Goal: Check status: Check status

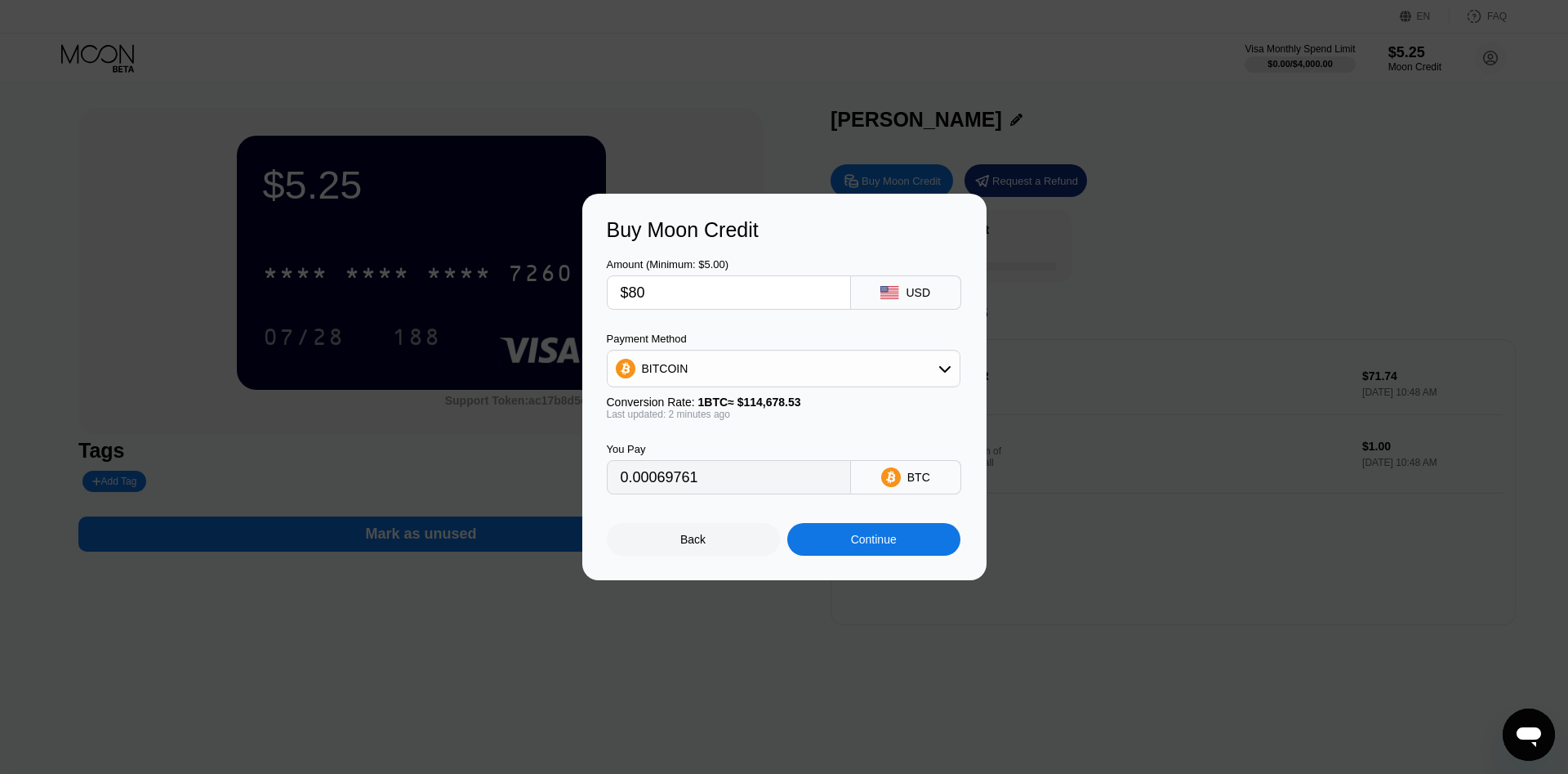
click at [865, 546] on div "Continue" at bounding box center [874, 540] width 46 height 13
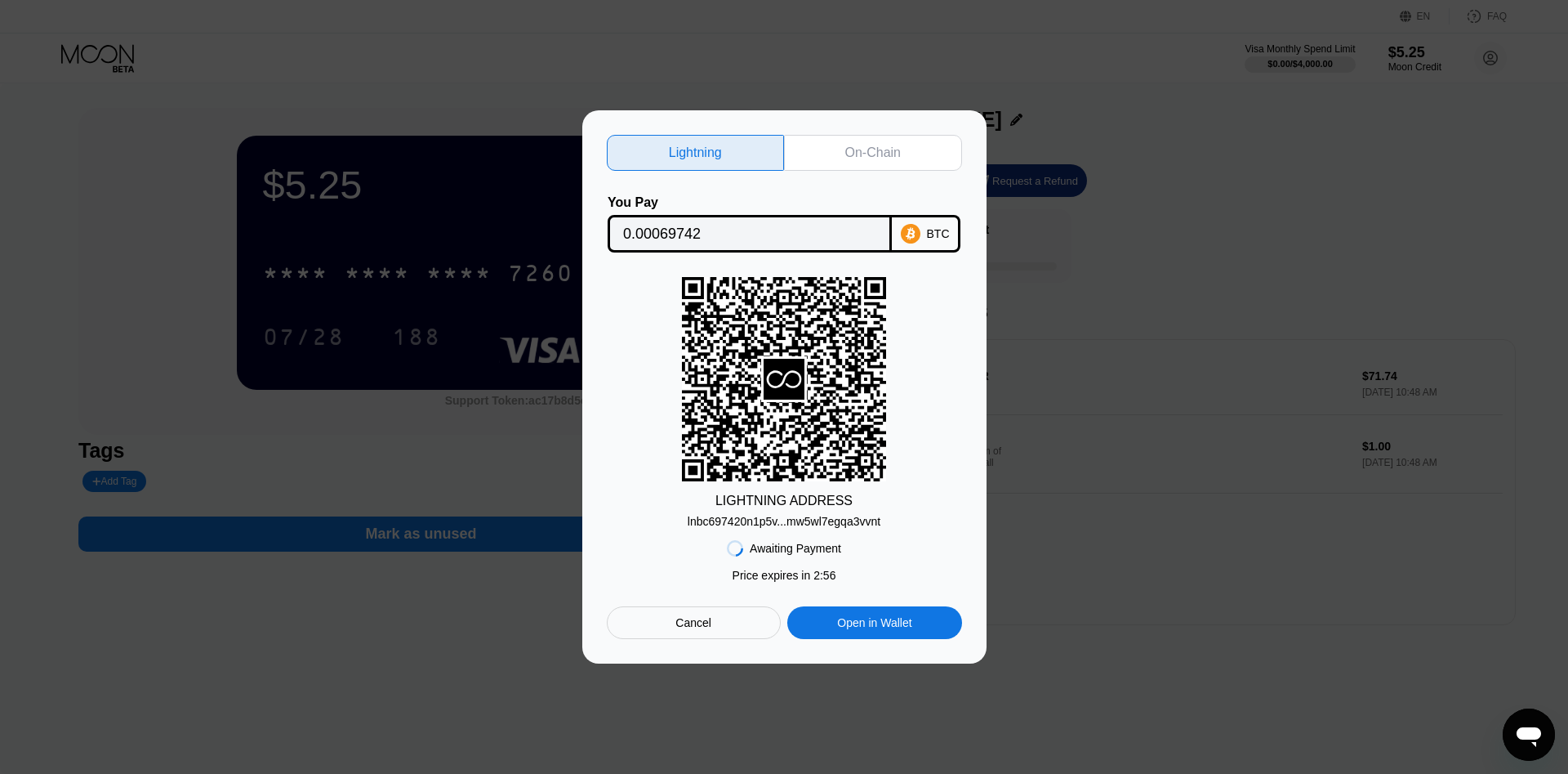
click at [828, 520] on div "lnbc697420n1p5v...mw5wl7egqa3vvnt" at bounding box center [784, 521] width 193 height 13
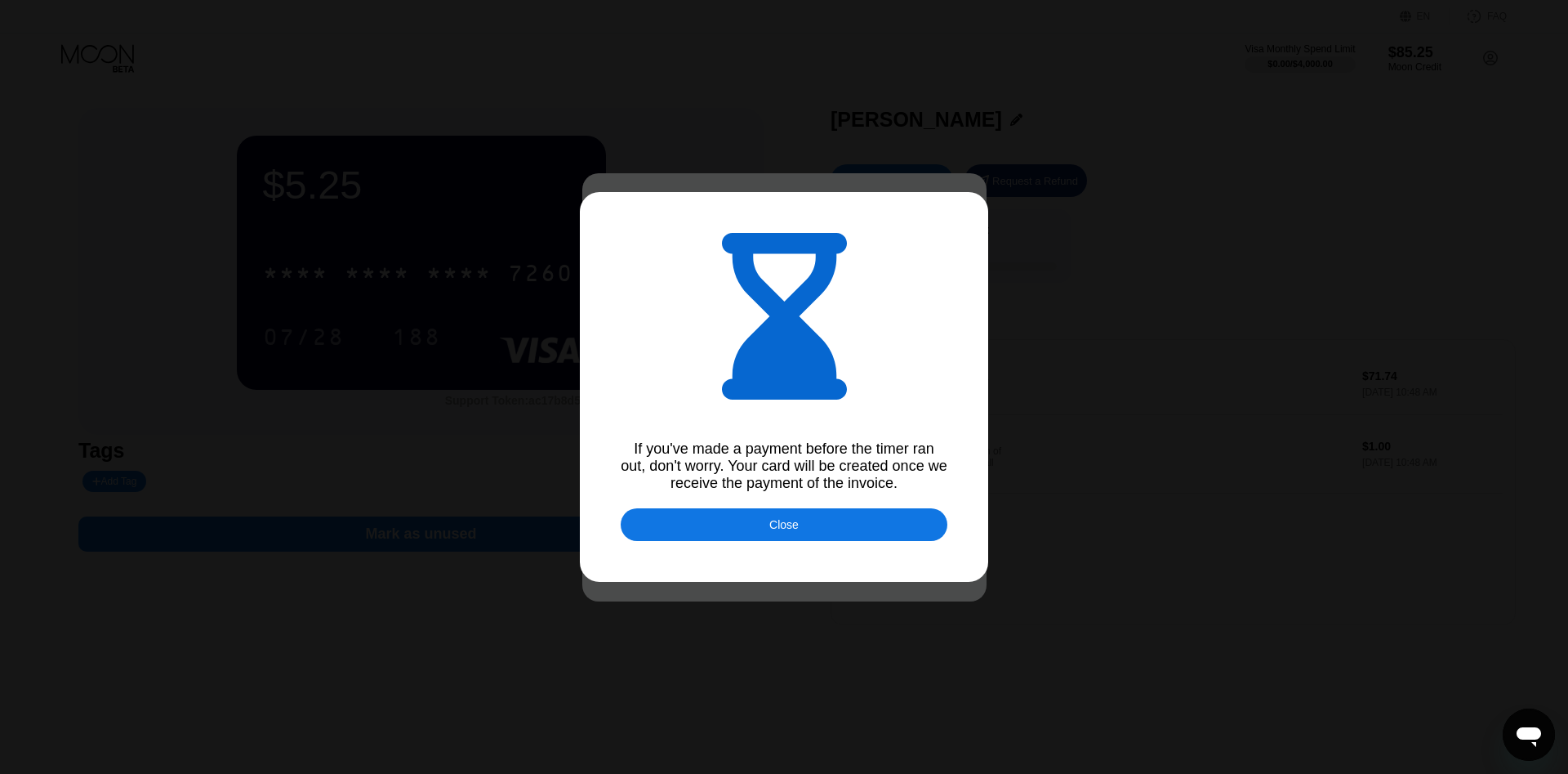
click at [808, 528] on div "Close" at bounding box center [784, 524] width 327 height 33
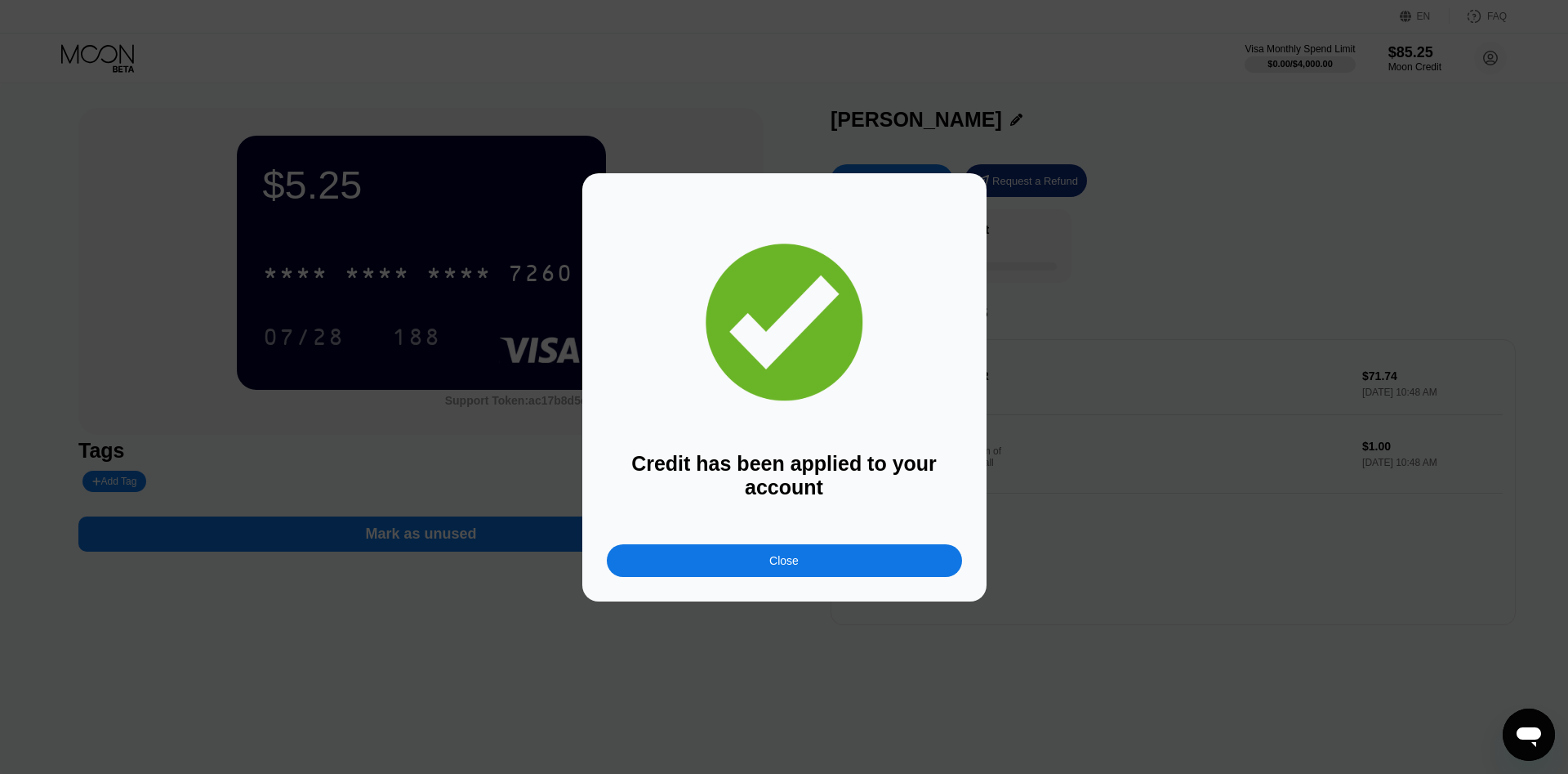
click at [814, 560] on div "Close" at bounding box center [784, 560] width 355 height 33
